Goal: Task Accomplishment & Management: Use online tool/utility

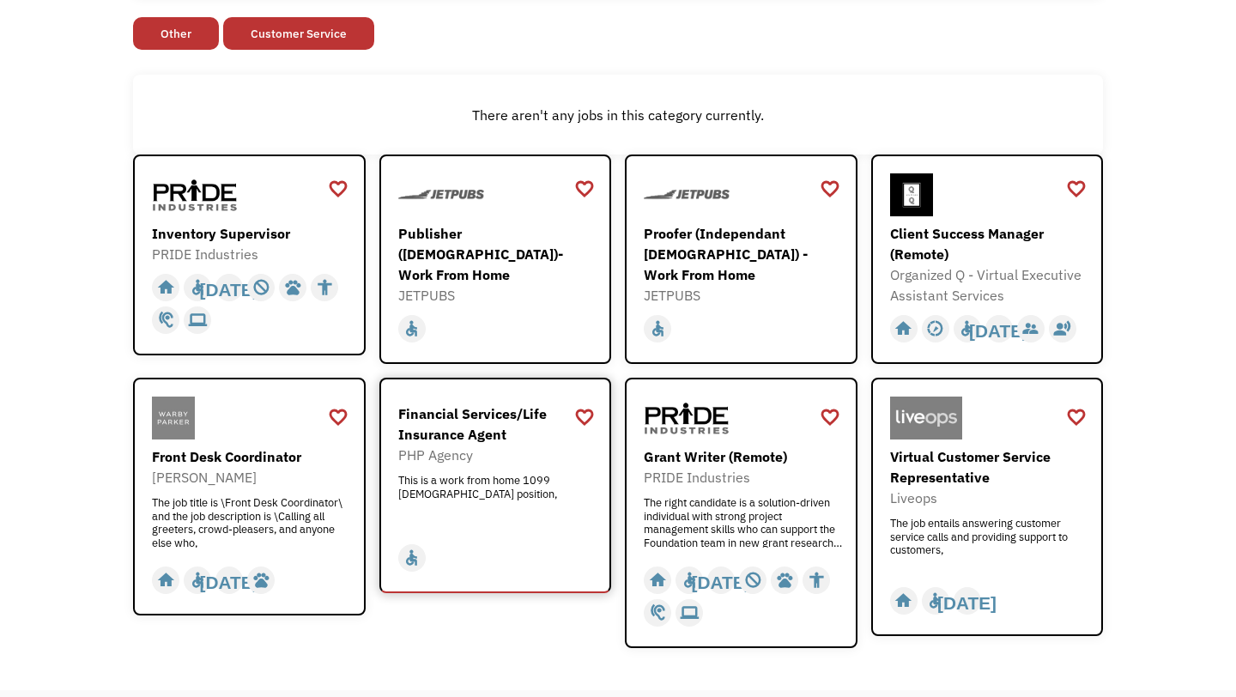
scroll to position [217, 0]
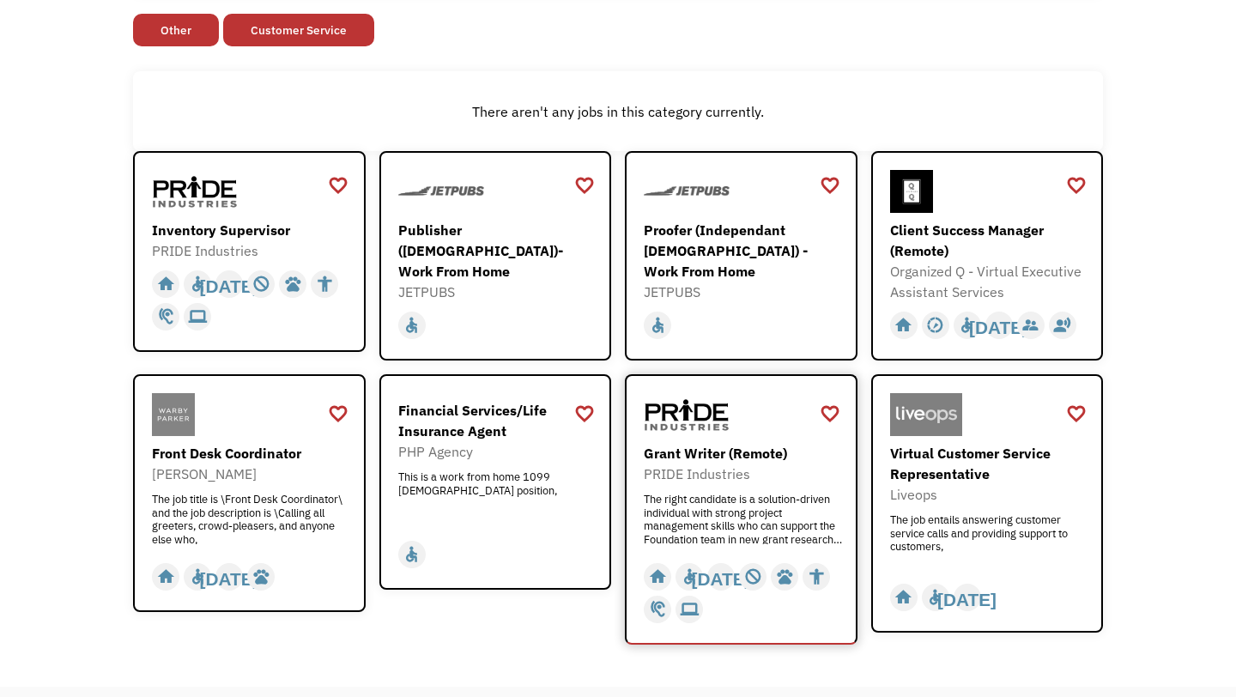
click at [690, 498] on div "The right candidate is a solution-driven individual with strong project managem…" at bounding box center [743, 519] width 199 height 52
click at [459, 209] on img at bounding box center [441, 191] width 86 height 43
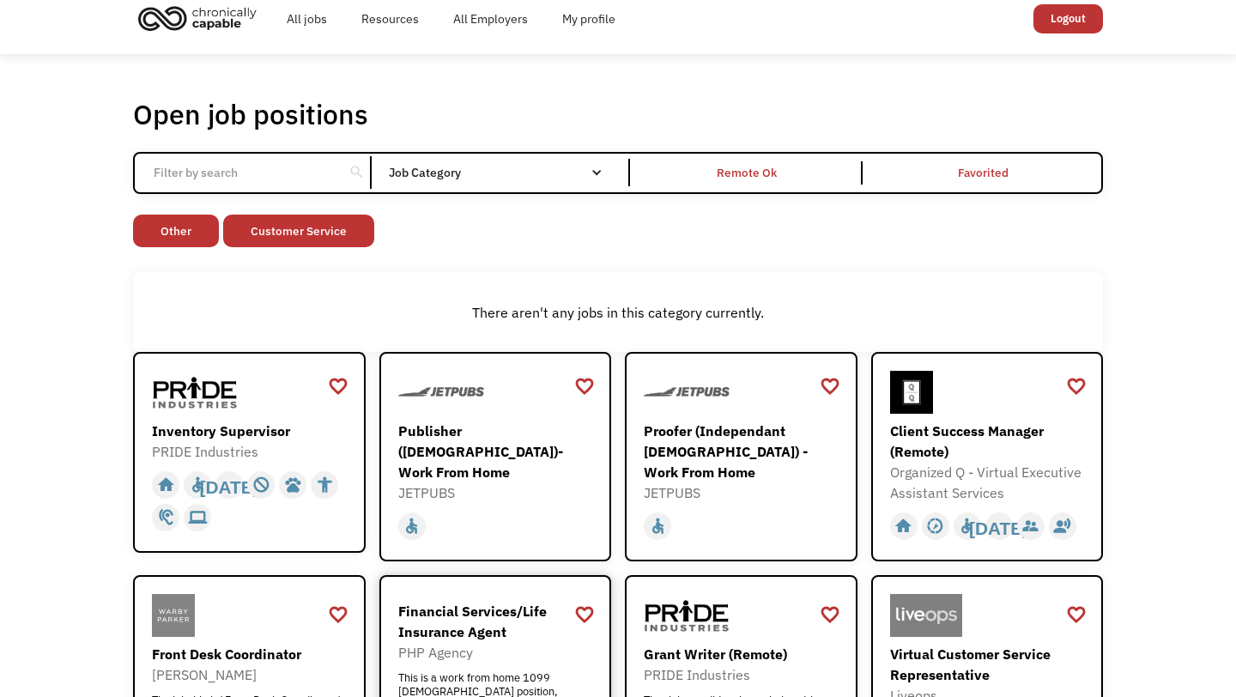
scroll to position [0, 0]
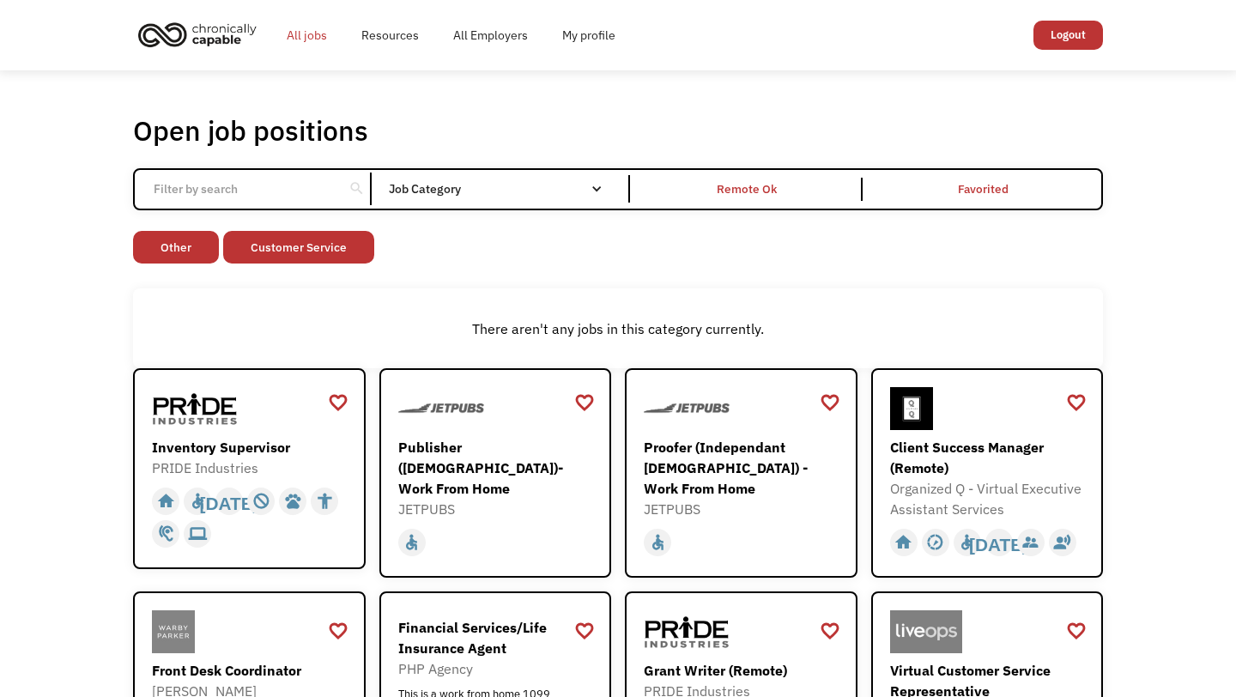
click at [315, 32] on link "All jobs" at bounding box center [307, 35] width 75 height 55
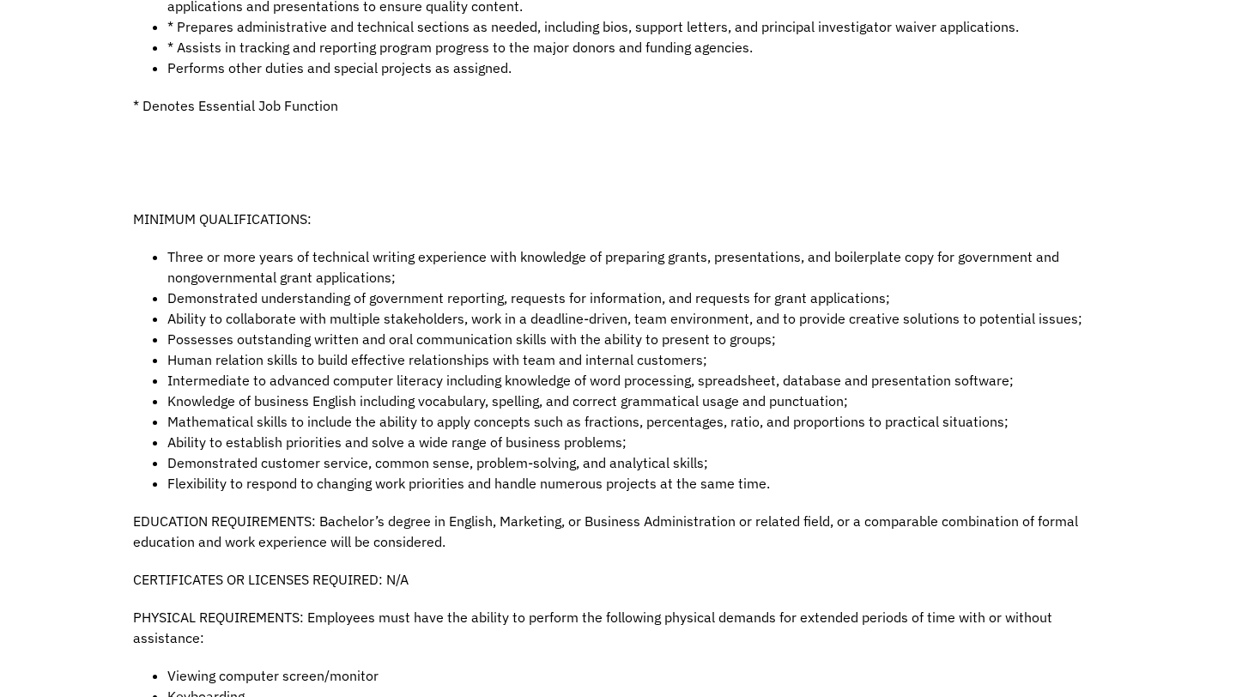
scroll to position [966, 0]
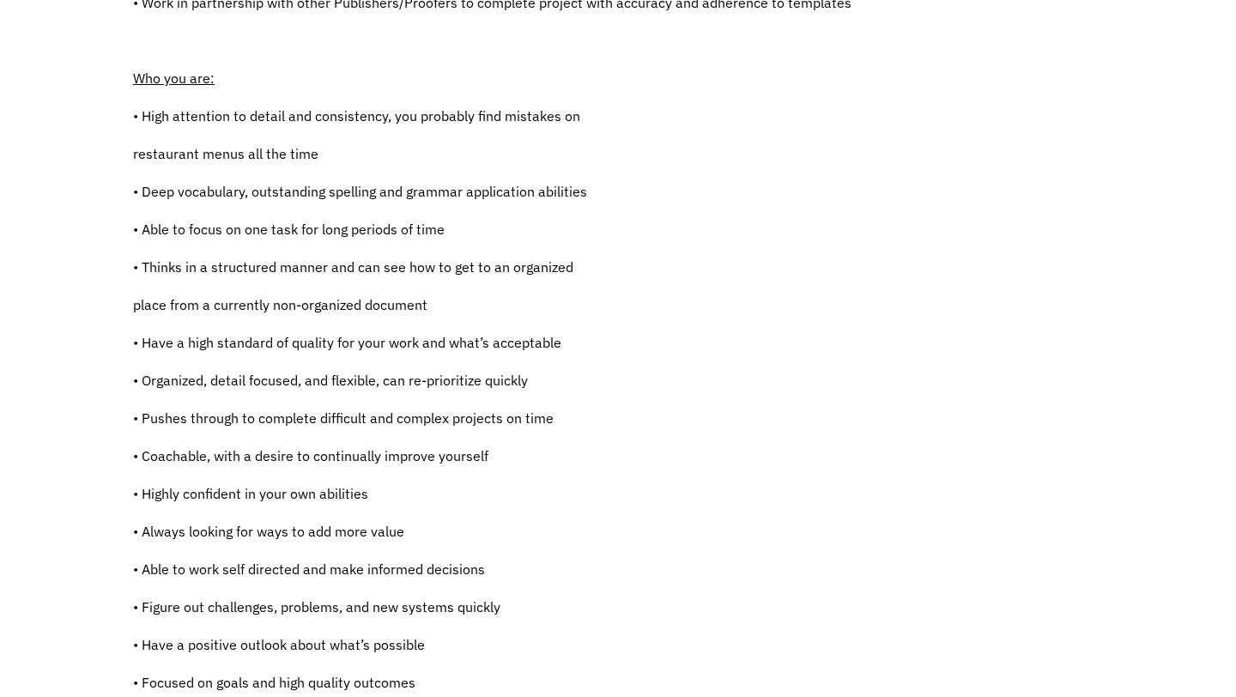
scroll to position [829, 0]
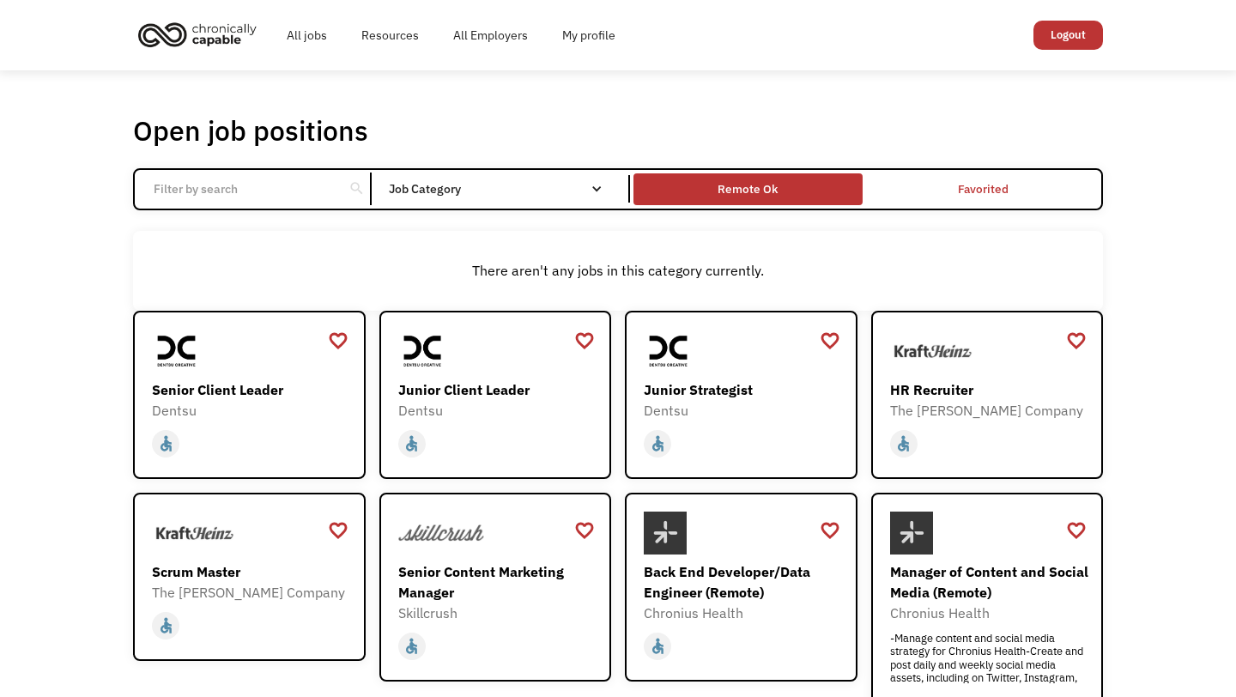
click at [755, 190] on div "Remote Ok" at bounding box center [748, 189] width 60 height 21
